Goal: Navigation & Orientation: Find specific page/section

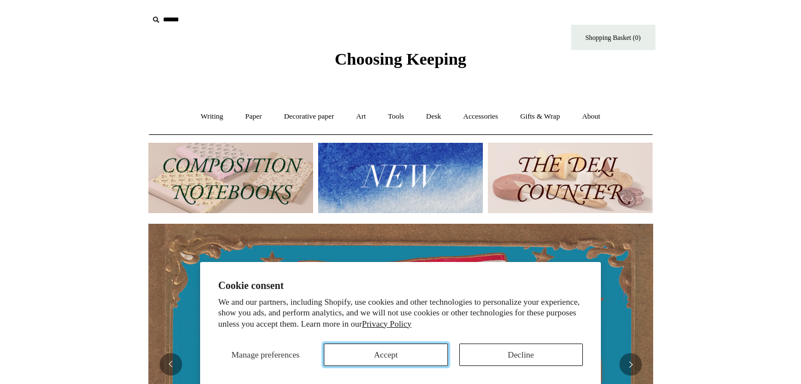
click at [386, 351] on button "Accept" at bounding box center [386, 355] width 124 height 22
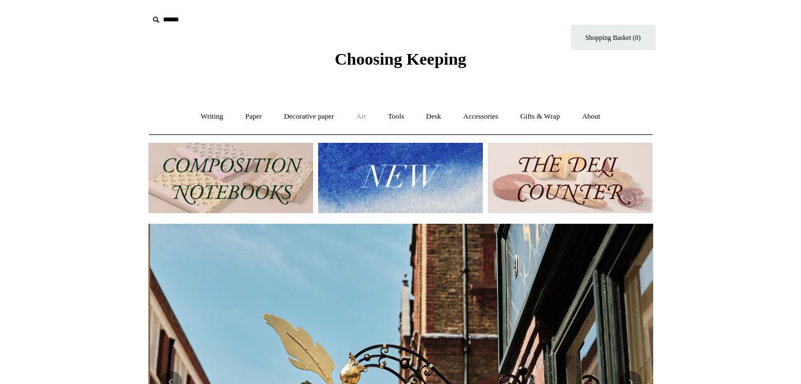
scroll to position [0, 505]
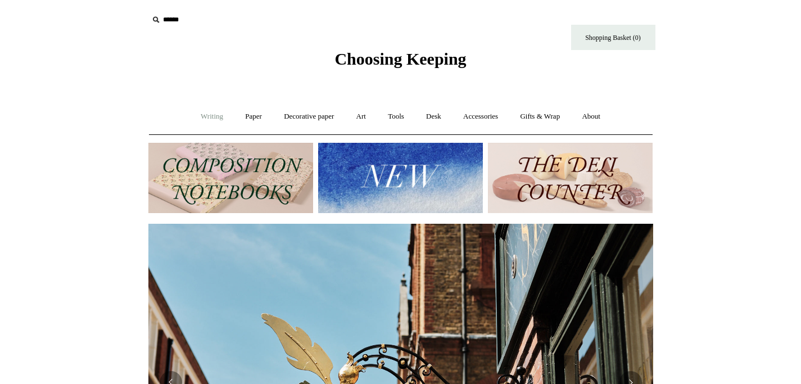
click at [211, 119] on link "Writing +" at bounding box center [212, 117] width 43 height 30
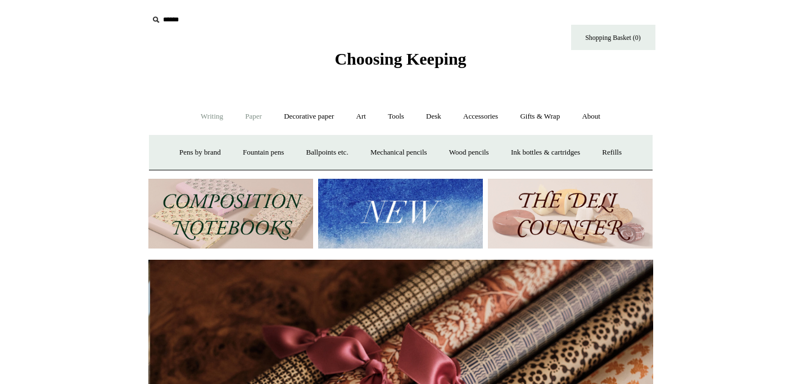
scroll to position [0, 1010]
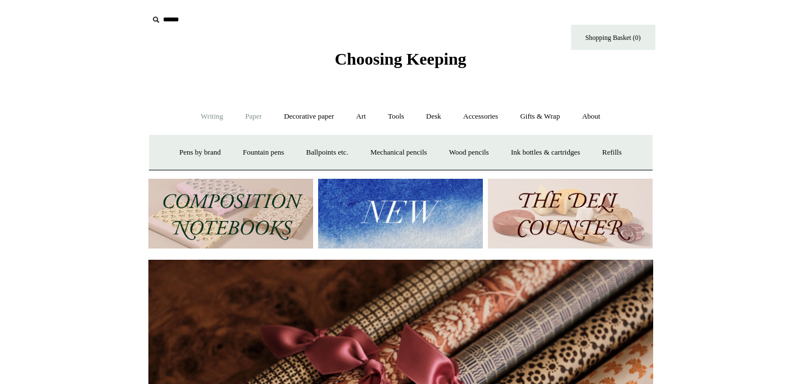
click at [243, 118] on link "Paper +" at bounding box center [253, 117] width 37 height 30
click at [229, 162] on link "Notebooks +" at bounding box center [244, 153] width 52 height 30
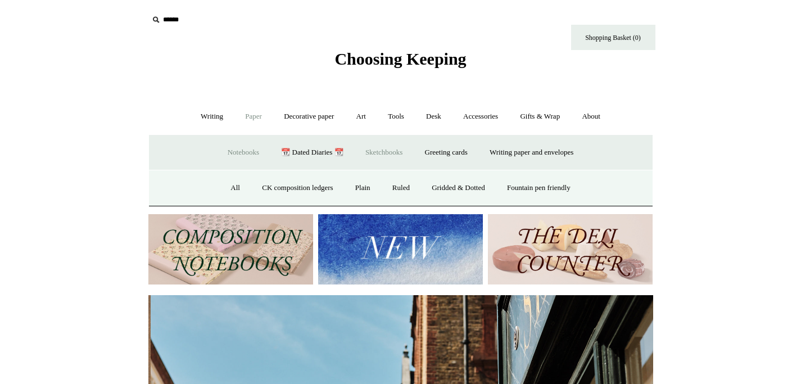
scroll to position [0, 505]
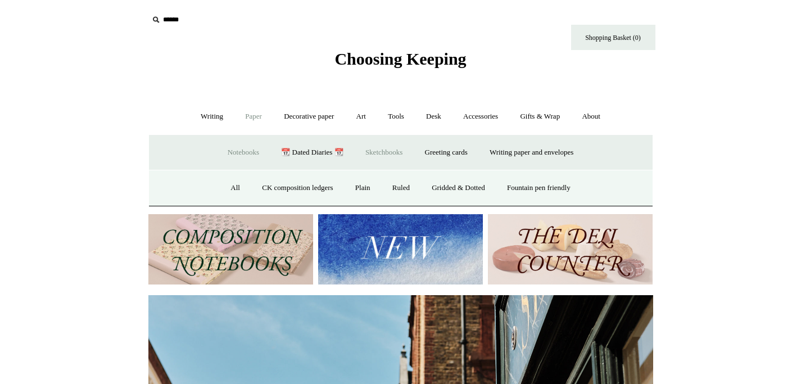
click at [370, 154] on link "Sketchbooks +" at bounding box center [383, 153] width 57 height 30
click at [310, 118] on link "Decorative paper +" at bounding box center [309, 117] width 70 height 30
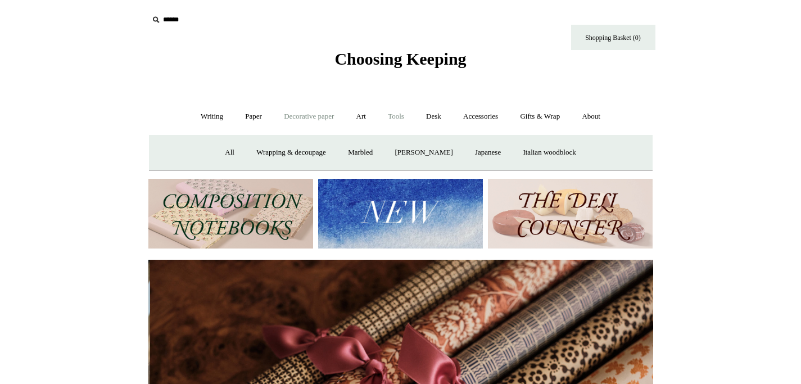
scroll to position [0, 1010]
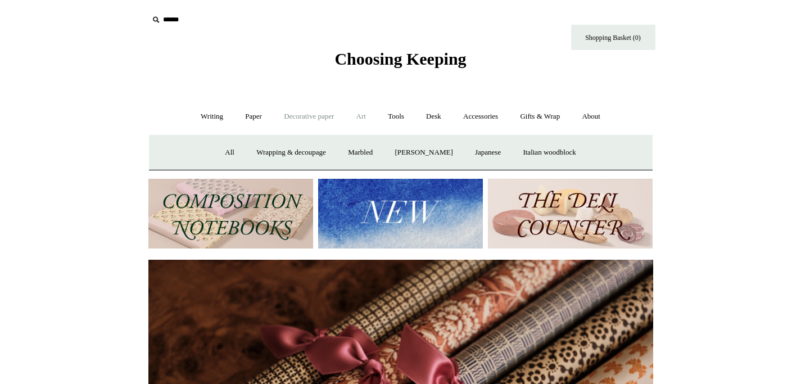
click at [359, 119] on link "Art +" at bounding box center [361, 117] width 30 height 30
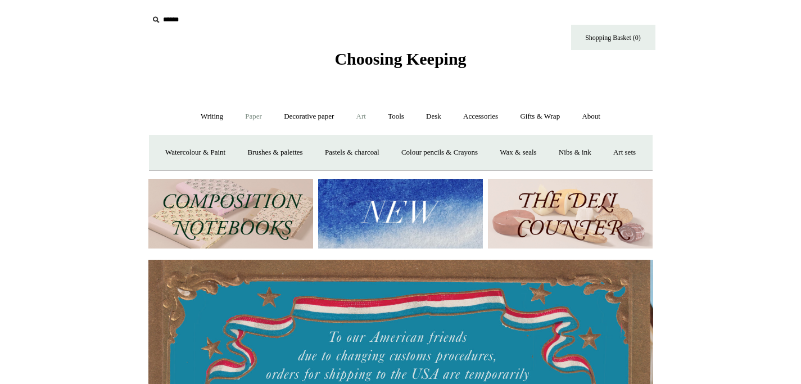
scroll to position [0, 0]
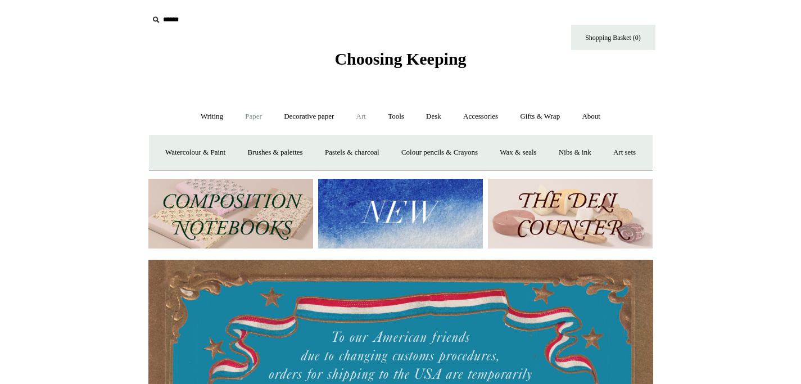
click at [247, 116] on link "Paper +" at bounding box center [253, 117] width 37 height 30
click at [239, 149] on link "Notebooks +" at bounding box center [244, 153] width 52 height 30
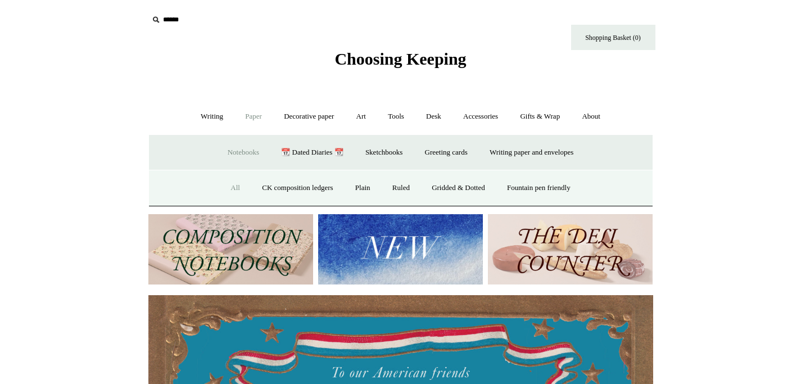
click at [228, 184] on link "All" at bounding box center [235, 188] width 30 height 30
